Goal: Information Seeking & Learning: Compare options

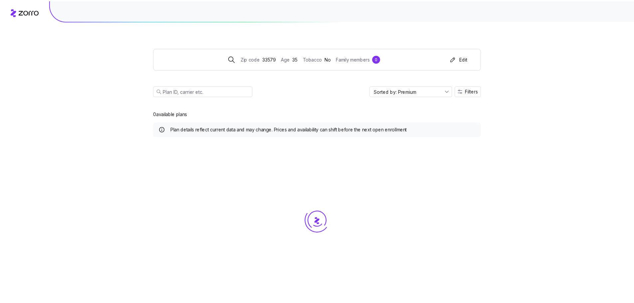
scroll to position [2845, 0]
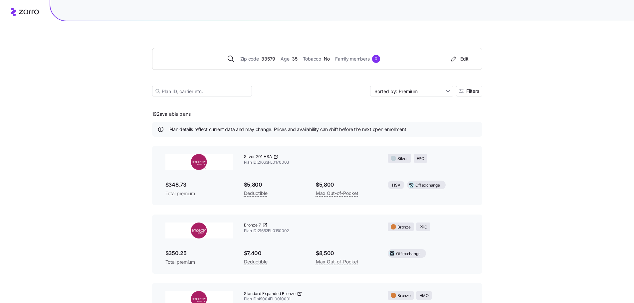
click at [547, 43] on div "Zip code 33579 Age [DEMOGRAPHIC_DATA] Tobacco No Family members 0 Edit Sorted b…" at bounding box center [317, 239] width 634 height 479
click at [464, 60] on div "Edit" at bounding box center [458, 59] width 19 height 7
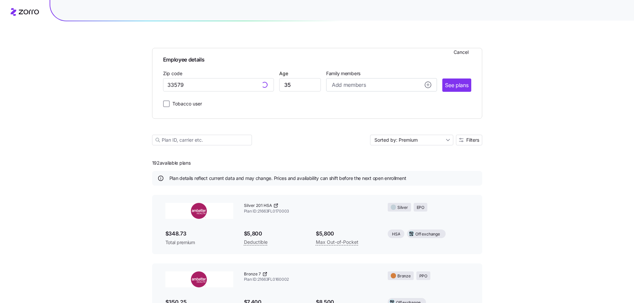
type input "[GEOGRAPHIC_DATA], [GEOGRAPHIC_DATA]"
click at [304, 87] on input "35" at bounding box center [300, 84] width 42 height 13
type input "3"
click at [297, 107] on div "Tobacco user" at bounding box center [317, 102] width 308 height 11
click at [239, 85] on input "[GEOGRAPHIC_DATA], [GEOGRAPHIC_DATA]" at bounding box center [218, 84] width 111 height 13
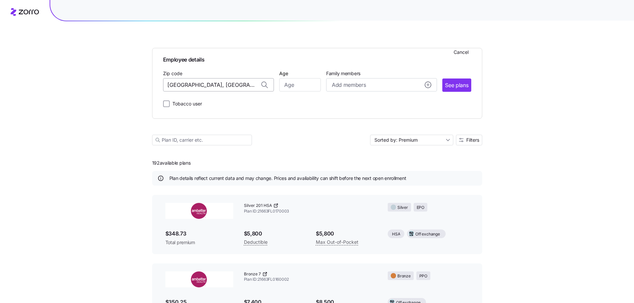
click at [239, 85] on input "[GEOGRAPHIC_DATA], [GEOGRAPHIC_DATA]" at bounding box center [218, 84] width 111 height 13
type textarea "[GEOGRAPHIC_DATA], [GEOGRAPHIC_DATA]"
click at [239, 85] on input "[GEOGRAPHIC_DATA], [GEOGRAPHIC_DATA]" at bounding box center [218, 84] width 111 height 13
type input "[GEOGRAPHIC_DATA], [GEOGRAPHIC_DATA]"
click at [466, 50] on span "Cancel" at bounding box center [460, 52] width 15 height 7
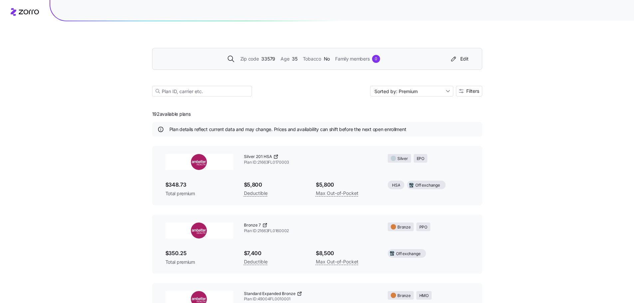
click at [420, 67] on div "Zip code 33579 Age [DEMOGRAPHIC_DATA] Tobacco No Family members 0 Edit" at bounding box center [317, 59] width 330 height 22
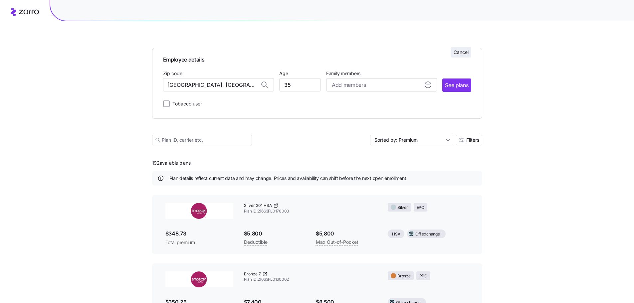
click at [452, 57] on button "Cancel" at bounding box center [461, 52] width 20 height 11
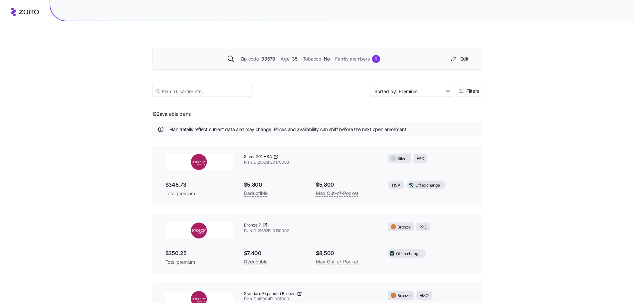
click at [351, 68] on div "Zip code 33579 Age [DEMOGRAPHIC_DATA] Tobacco No Family members 0 Edit" at bounding box center [317, 59] width 330 height 22
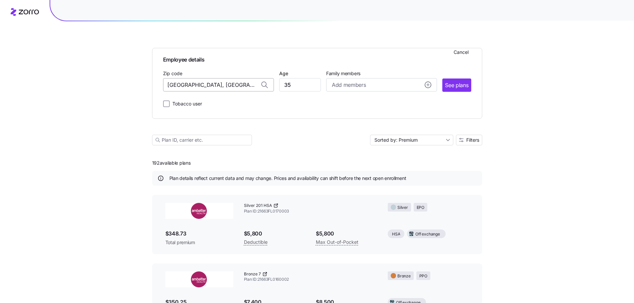
click at [233, 86] on input "[GEOGRAPHIC_DATA], [GEOGRAPHIC_DATA]" at bounding box center [218, 84] width 111 height 13
type input "[GEOGRAPHIC_DATA], [GEOGRAPHIC_DATA]"
click at [232, 99] on div "Tobacco user" at bounding box center [317, 102] width 308 height 11
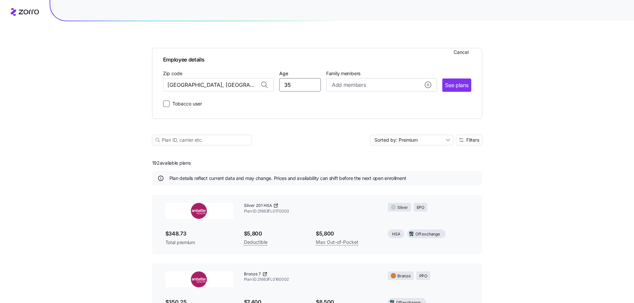
click at [284, 84] on input "35" at bounding box center [300, 84] width 42 height 13
click at [292, 107] on div "Tobacco user" at bounding box center [317, 102] width 308 height 11
click at [238, 82] on input "[GEOGRAPHIC_DATA], [GEOGRAPHIC_DATA]" at bounding box center [218, 84] width 111 height 13
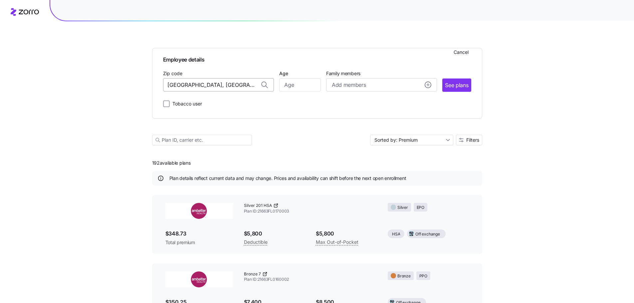
click at [238, 82] on input "[GEOGRAPHIC_DATA], [GEOGRAPHIC_DATA]" at bounding box center [218, 84] width 111 height 13
type input "[GEOGRAPHIC_DATA], [GEOGRAPHIC_DATA]"
click at [258, 105] on div "Tobacco user" at bounding box center [317, 102] width 308 height 11
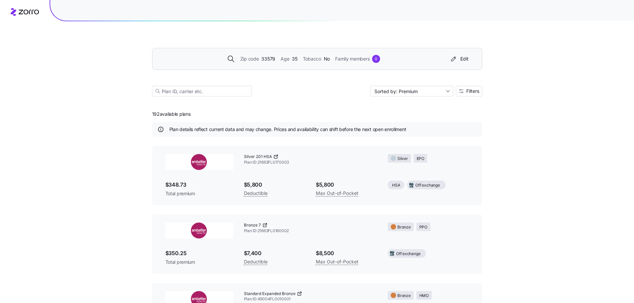
click at [248, 44] on div "Zip code 33579 Age [DEMOGRAPHIC_DATA] Tobacco No Family members 0 Edit Sorted b…" at bounding box center [317, 64] width 330 height 80
